Goal: Find specific page/section: Find specific page/section

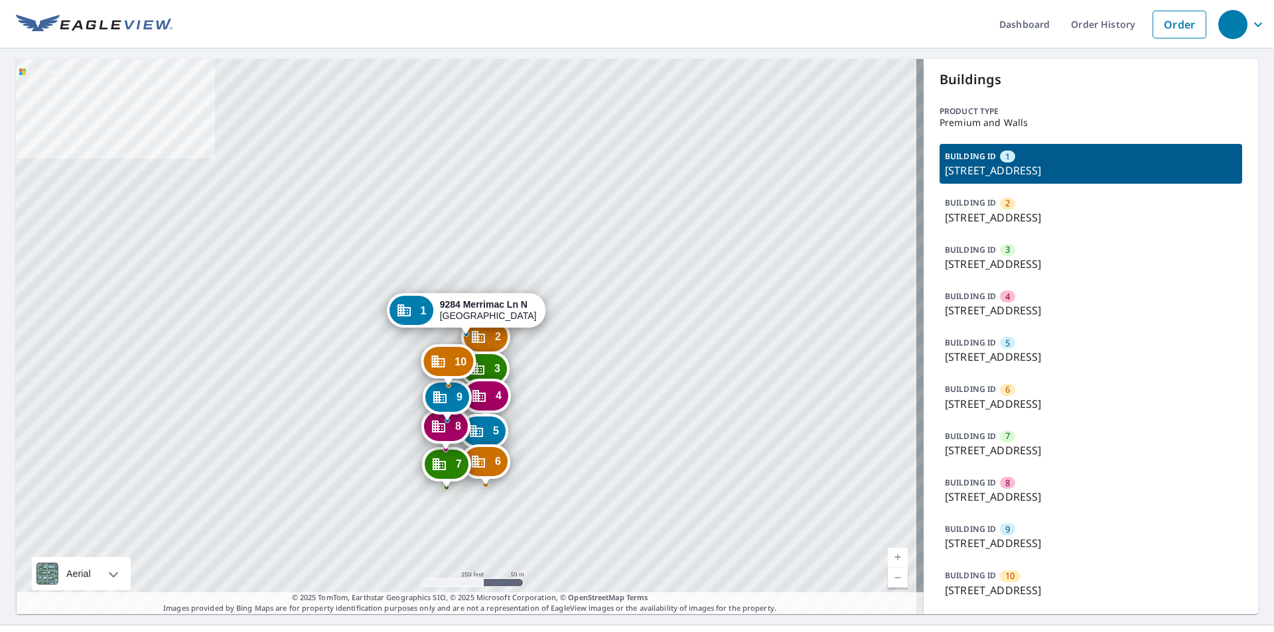
click at [1046, 297] on div "BUILDING ID 4 9240 Merrimac Ln N, Maple Grove, MN, 55311" at bounding box center [1091, 304] width 303 height 40
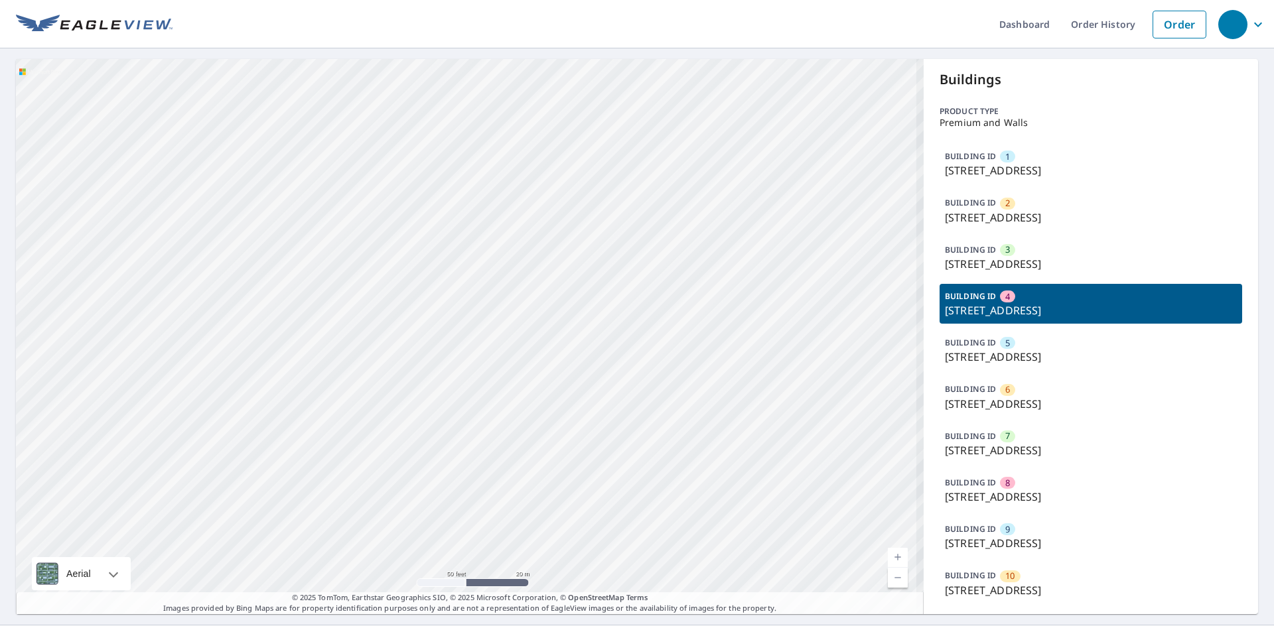
drag, startPoint x: 528, startPoint y: 308, endPoint x: 764, endPoint y: 327, distance: 236.3
click at [715, 320] on div "1 9284 Merrimac Ln N Maple Grove, MN 55311 2 9268 Merrimac Ln N Maple Grove, MN…" at bounding box center [470, 336] width 908 height 555
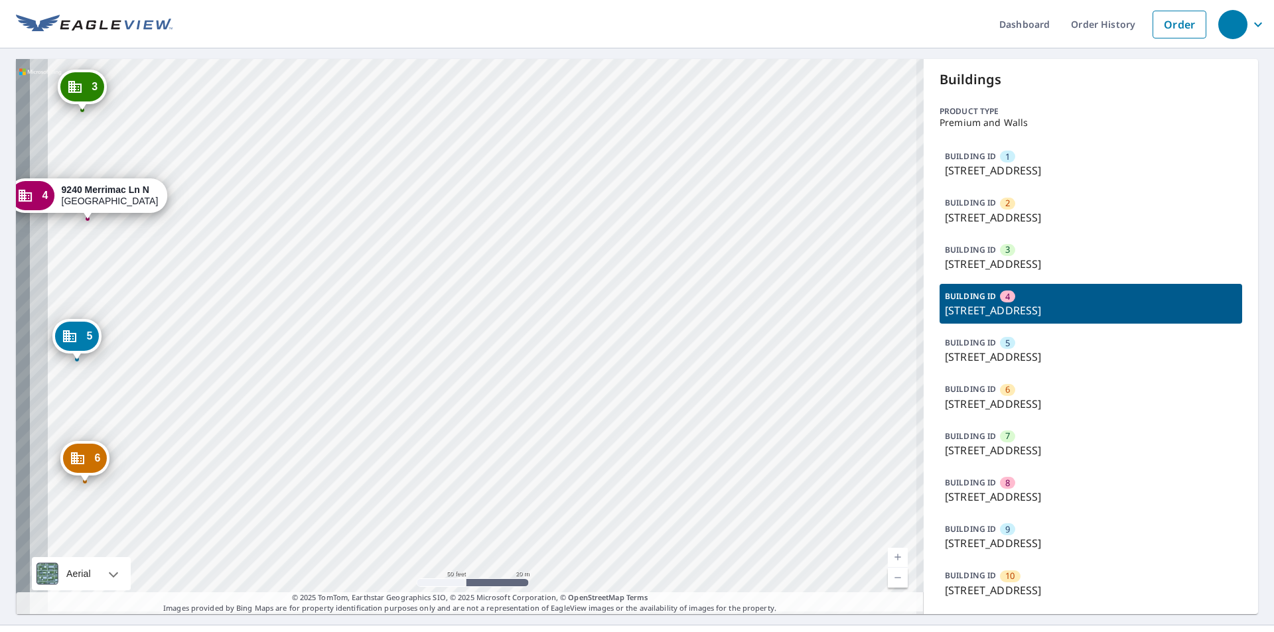
drag, startPoint x: 313, startPoint y: 319, endPoint x: 543, endPoint y: 311, distance: 229.7
click at [537, 312] on div "1 9284 Merrimac Ln N Maple Grove, MN 55311 2 9268 Merrimac Ln N Maple Grove, MN…" at bounding box center [470, 336] width 908 height 555
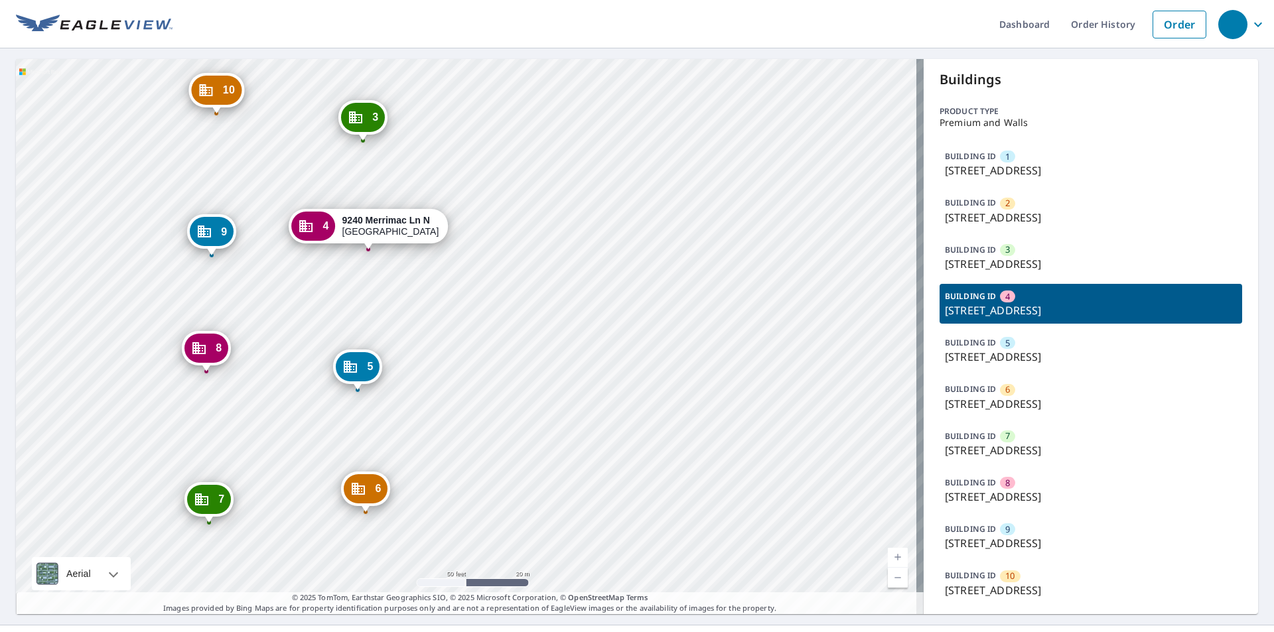
drag, startPoint x: 210, startPoint y: 307, endPoint x: 496, endPoint y: 338, distance: 287.8
click at [496, 338] on div "1 9284 Merrimac Ln N Maple Grove, MN 55311 2 9268 Merrimac Ln N Maple Grove, MN…" at bounding box center [470, 336] width 908 height 555
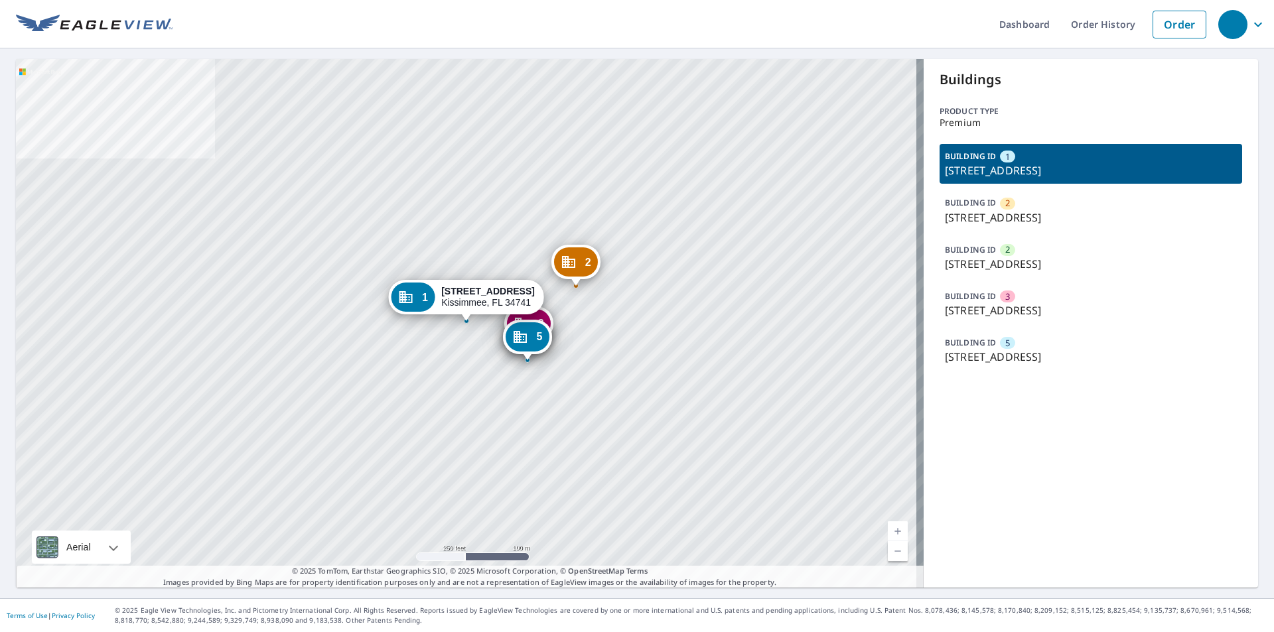
click at [985, 348] on p "BUILDING ID" at bounding box center [970, 342] width 51 height 11
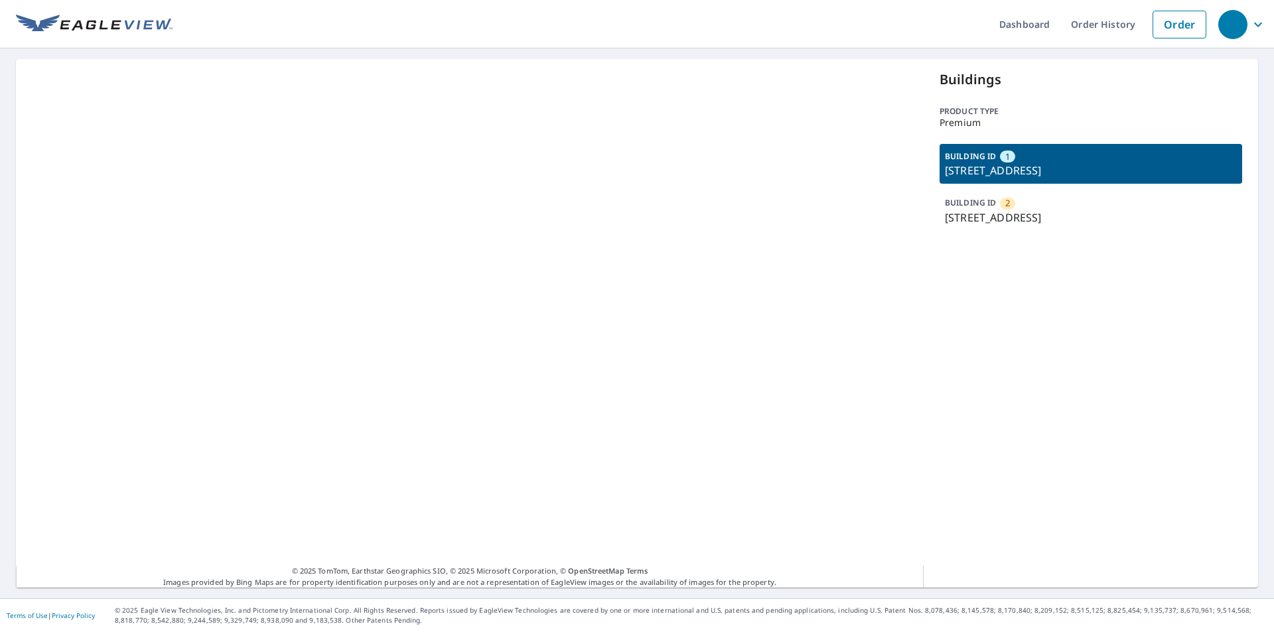
click at [1008, 222] on p "[STREET_ADDRESS]" at bounding box center [1091, 218] width 292 height 16
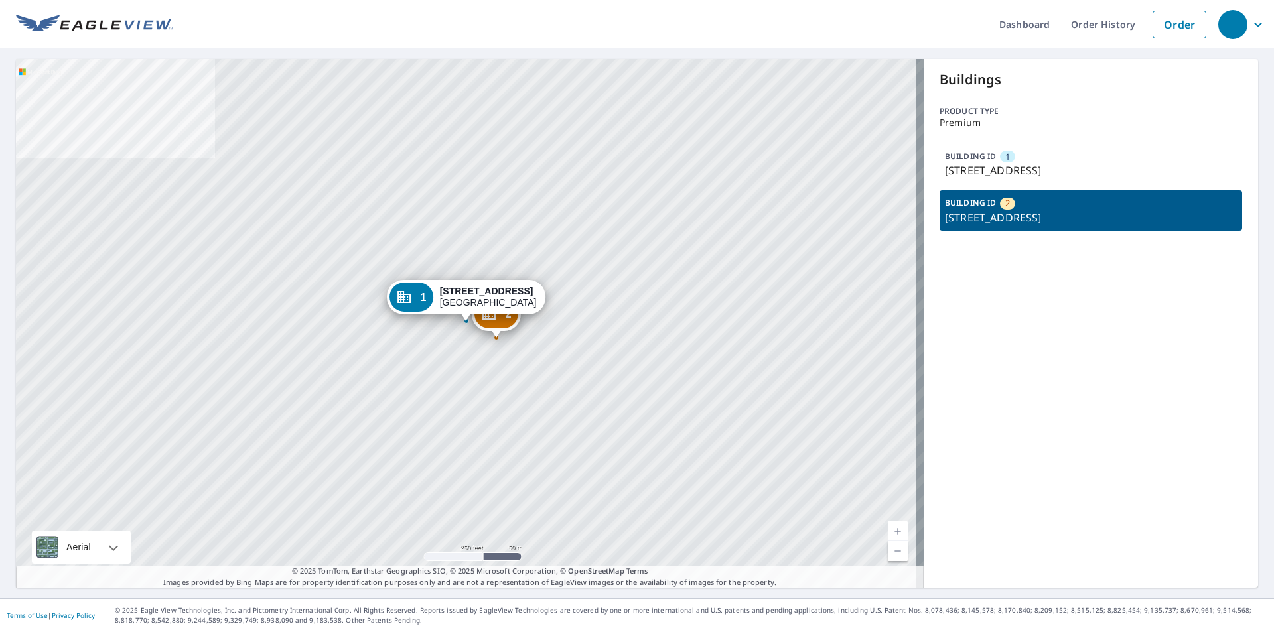
click at [1011, 161] on div "BUILDING ID 1 [STREET_ADDRESS]" at bounding box center [1091, 164] width 303 height 40
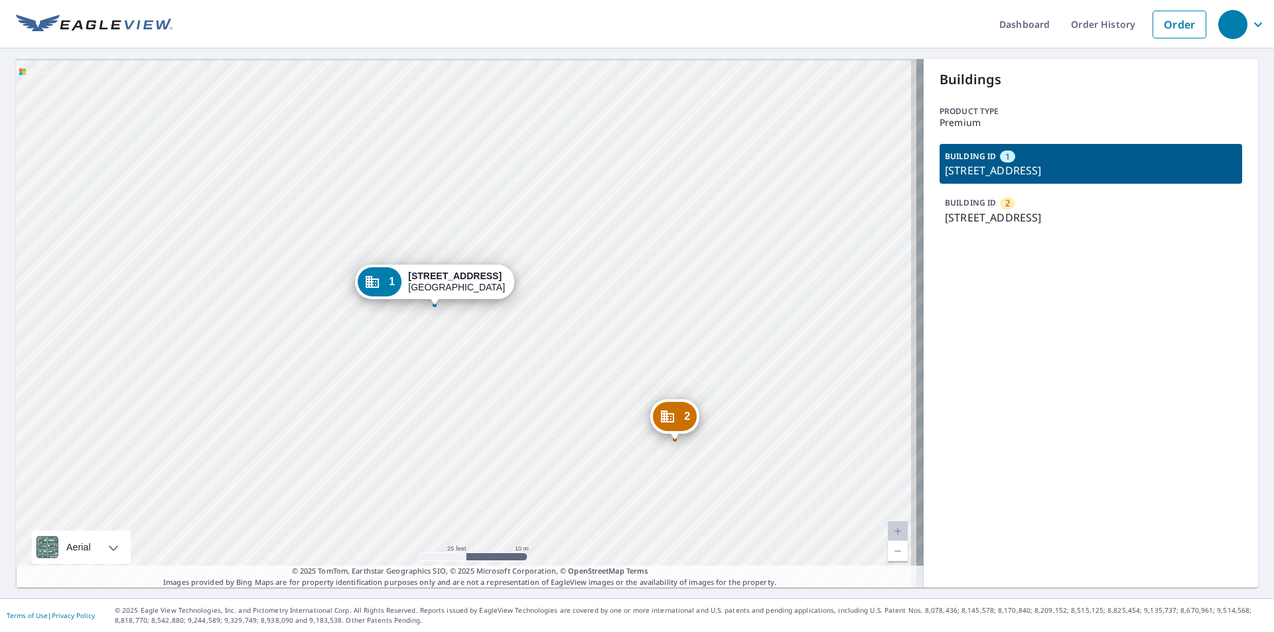
drag, startPoint x: 558, startPoint y: 344, endPoint x: 510, endPoint y: 345, distance: 47.8
click at [411, 375] on div "2 [STREET_ADDRESS] 1 [STREET_ADDRESS]" at bounding box center [470, 323] width 908 height 529
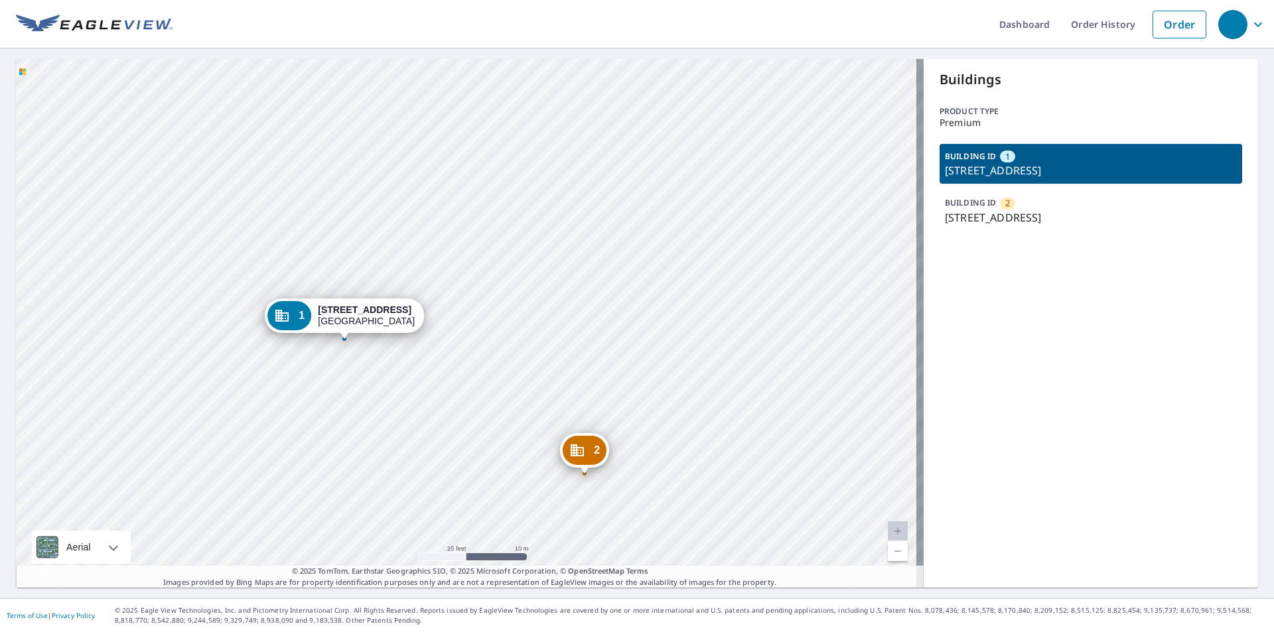
drag, startPoint x: 618, startPoint y: 307, endPoint x: 548, endPoint y: 336, distance: 75.5
click at [538, 337] on div "2 [STREET_ADDRESS] 1 [STREET_ADDRESS]" at bounding box center [470, 323] width 908 height 529
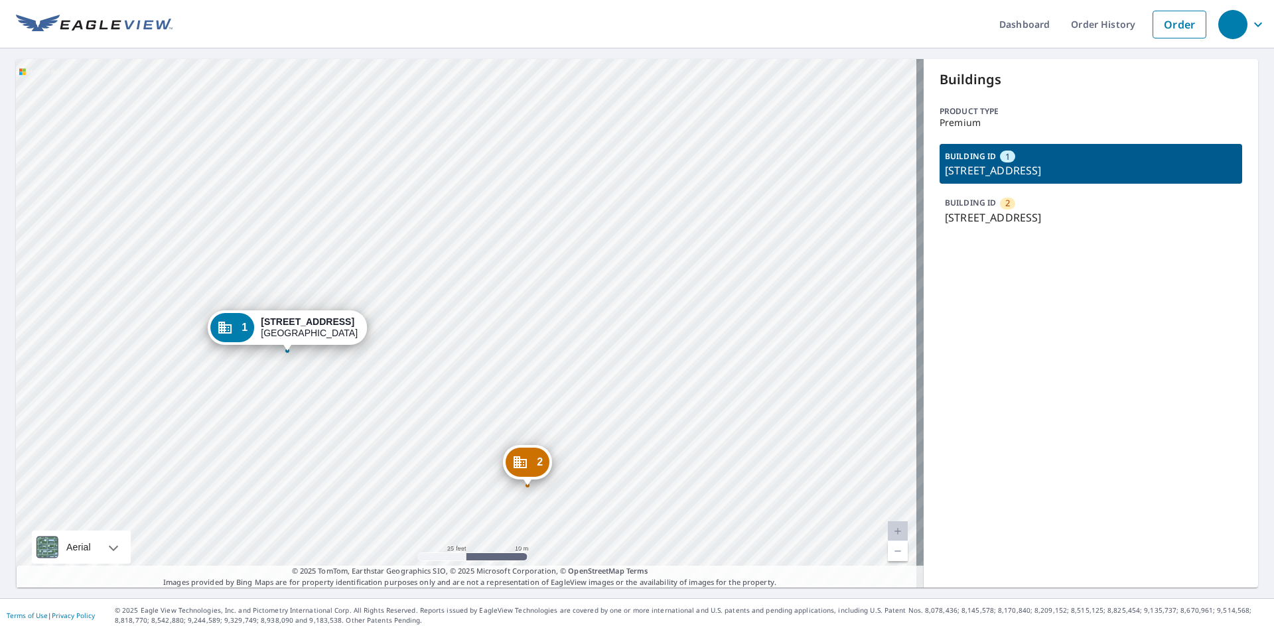
drag, startPoint x: 557, startPoint y: 330, endPoint x: 498, endPoint y: 341, distance: 60.0
click at [499, 341] on div "2 [STREET_ADDRESS] 1 [STREET_ADDRESS]" at bounding box center [470, 323] width 908 height 529
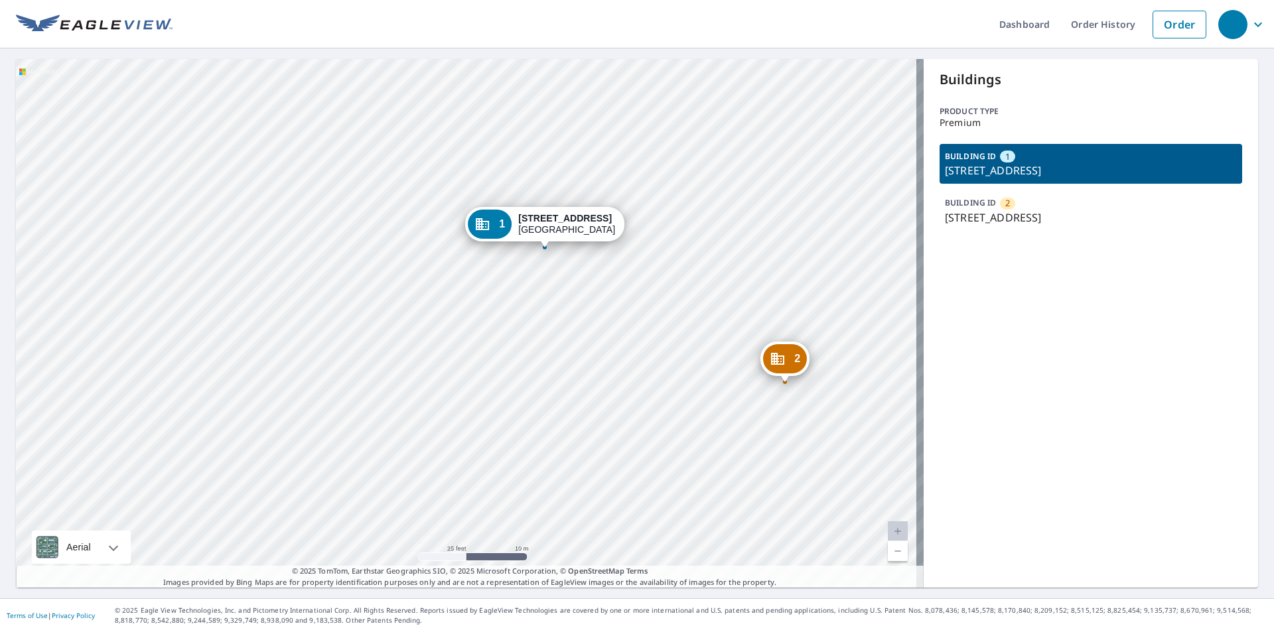
drag, startPoint x: 712, startPoint y: 281, endPoint x: 816, endPoint y: 226, distance: 117.8
click at [841, 217] on div "2 [STREET_ADDRESS] 1 [STREET_ADDRESS]" at bounding box center [470, 323] width 908 height 529
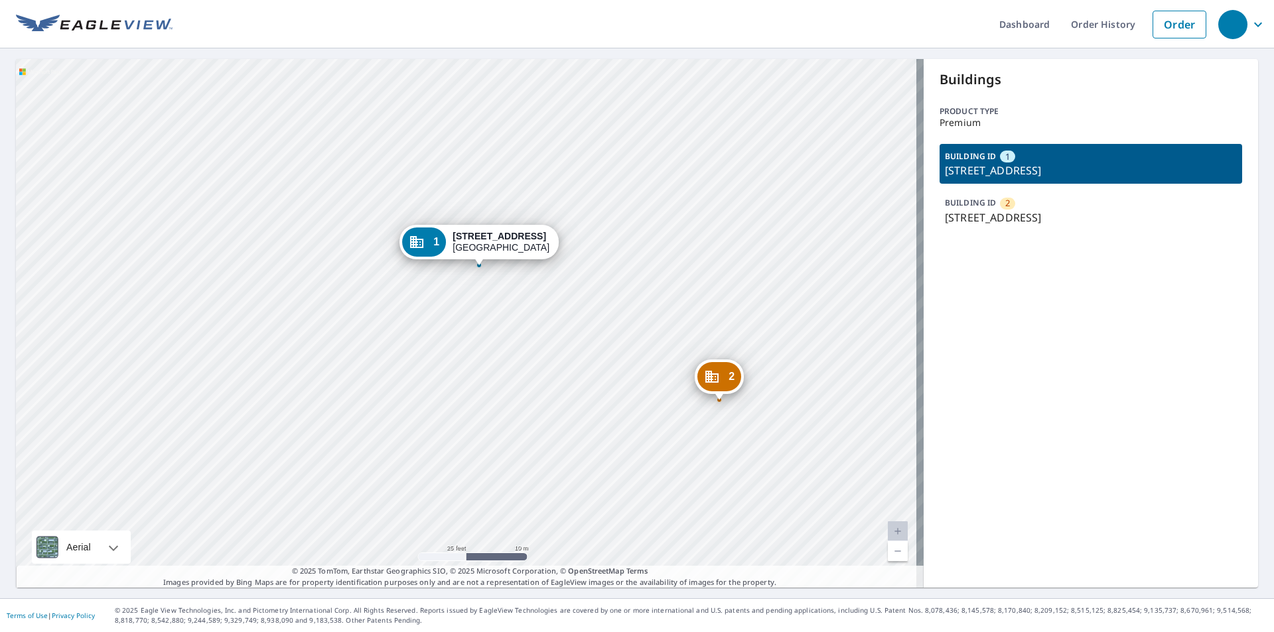
drag, startPoint x: 795, startPoint y: 240, endPoint x: 729, endPoint y: 257, distance: 67.8
click at [737, 257] on div "2 [STREET_ADDRESS] 1 [STREET_ADDRESS]" at bounding box center [470, 323] width 908 height 529
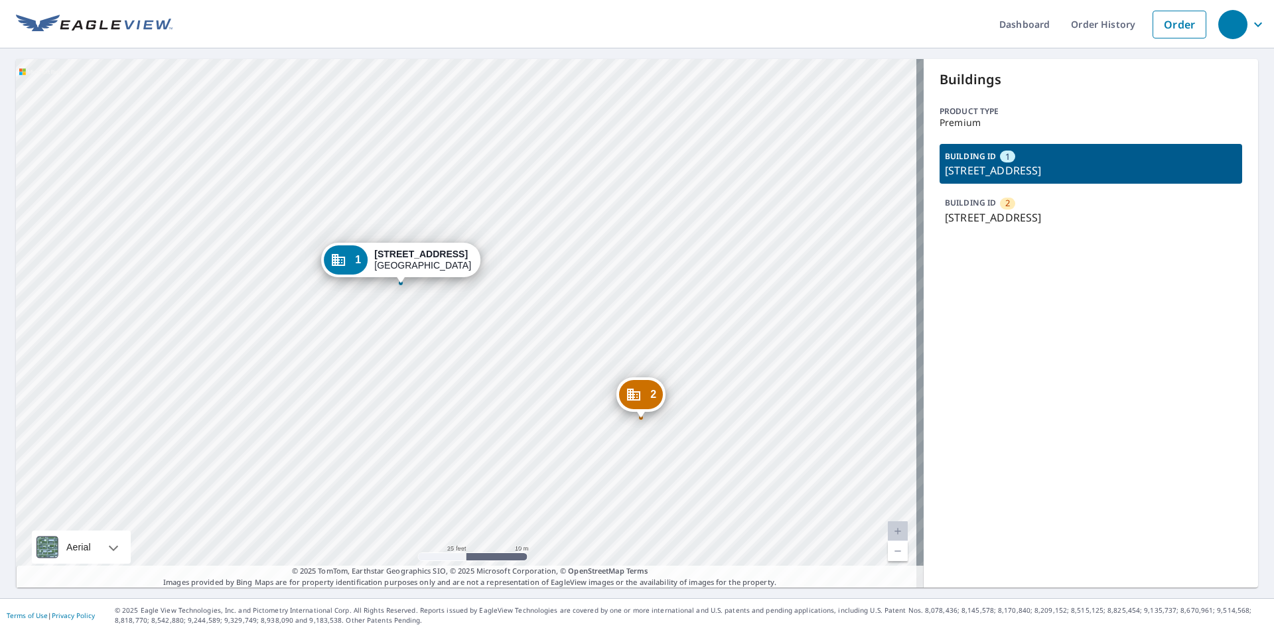
drag, startPoint x: 636, startPoint y: 352, endPoint x: 526, endPoint y: 378, distance: 113.9
click at [526, 378] on div "2 [STREET_ADDRESS] 1 [STREET_ADDRESS]" at bounding box center [470, 323] width 908 height 529
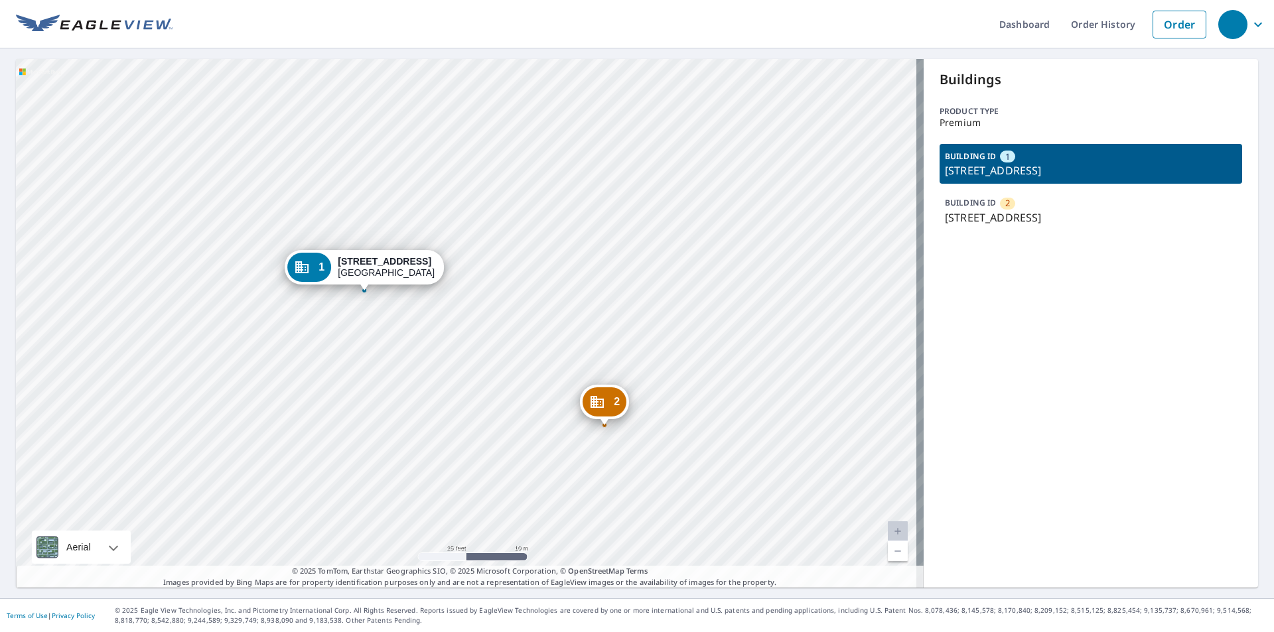
drag, startPoint x: 653, startPoint y: 340, endPoint x: 670, endPoint y: 331, distance: 19.6
click at [673, 330] on div "2 [STREET_ADDRESS] 1 [STREET_ADDRESS]" at bounding box center [470, 323] width 908 height 529
click at [990, 210] on p "[STREET_ADDRESS]" at bounding box center [1091, 218] width 292 height 16
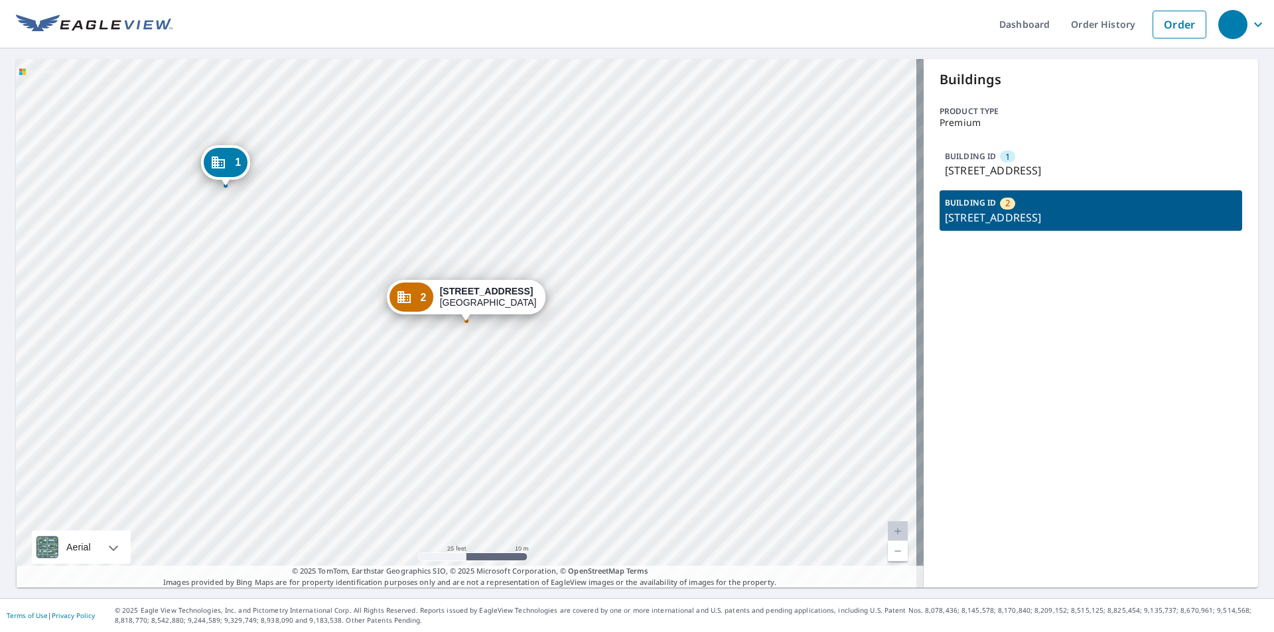
click at [981, 135] on div "Buildings Product type Premium BUILDING ID [GEOGRAPHIC_DATA][STREET_ADDRESS] BU…" at bounding box center [1091, 323] width 334 height 529
click at [983, 169] on p "[STREET_ADDRESS]" at bounding box center [1091, 171] width 292 height 16
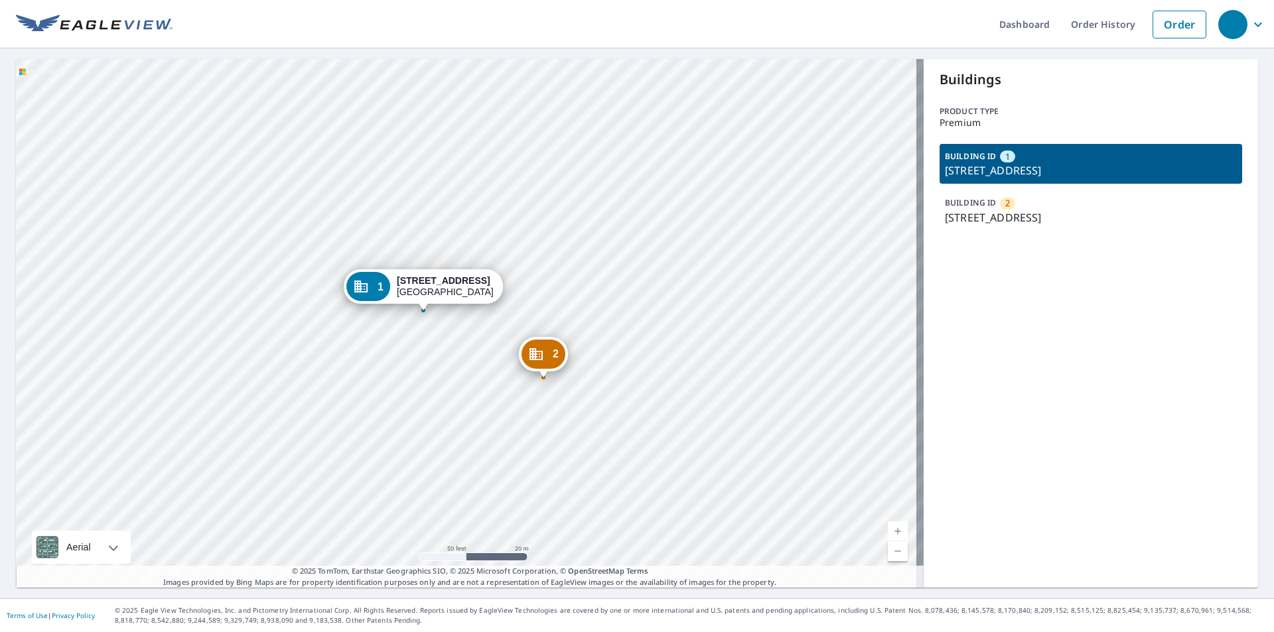
drag, startPoint x: 499, startPoint y: 333, endPoint x: 434, endPoint y: 315, distance: 67.4
click at [434, 315] on div "2 [STREET_ADDRESS] 1 [STREET_ADDRESS]" at bounding box center [470, 323] width 908 height 529
